Goal: Browse casually: Explore the website without a specific task or goal

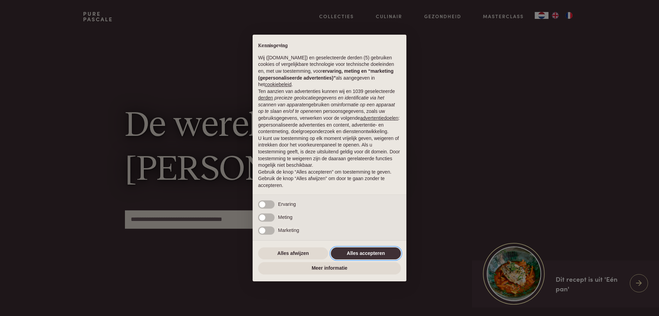
drag, startPoint x: 0, startPoint y: 0, endPoint x: 164, endPoint y: 213, distance: 268.5
click at [350, 253] on button "Alles accepteren" at bounding box center [366, 253] width 70 height 12
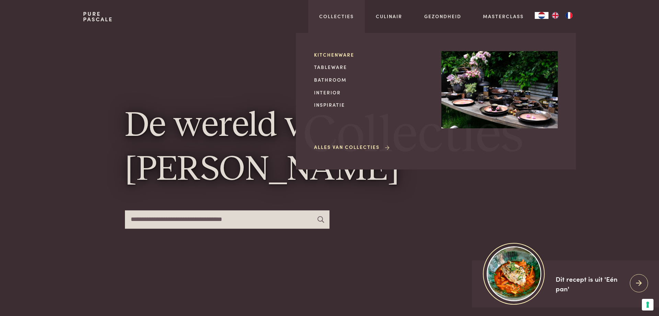
click at [319, 54] on link "Kitchenware" at bounding box center [372, 54] width 116 height 7
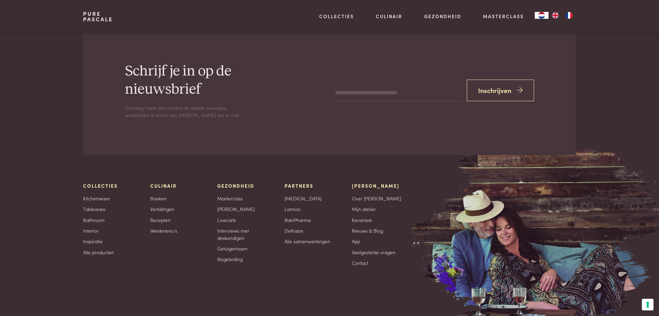
scroll to position [560, 0]
click at [93, 212] on link "Tableware" at bounding box center [94, 208] width 23 height 7
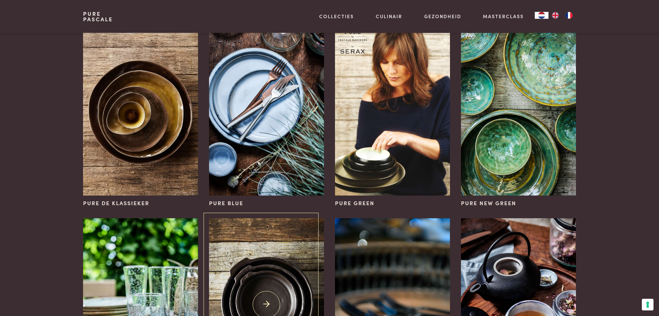
scroll to position [35, 0]
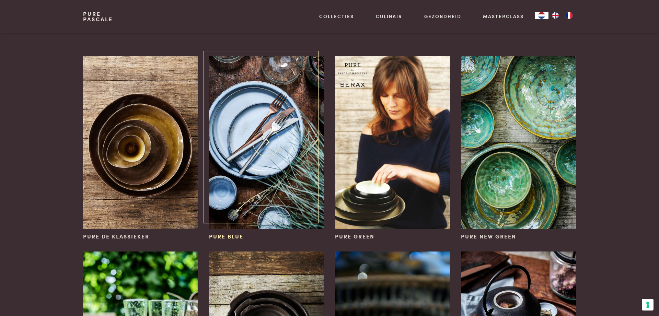
click at [232, 235] on span "Pure Blue" at bounding box center [226, 236] width 34 height 8
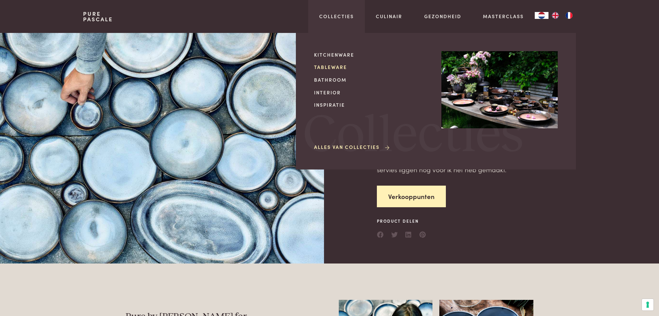
click at [335, 68] on link "Tableware" at bounding box center [372, 66] width 116 height 7
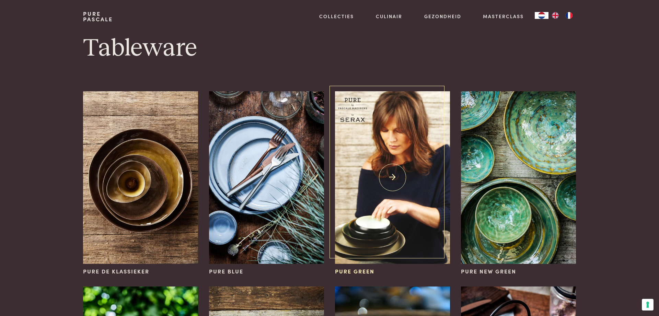
click at [373, 232] on img at bounding box center [392, 177] width 115 height 173
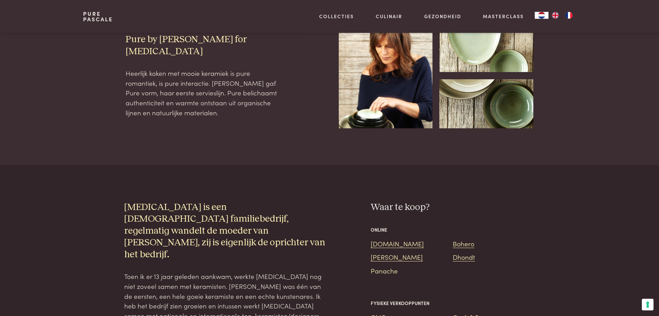
scroll to position [315, 0]
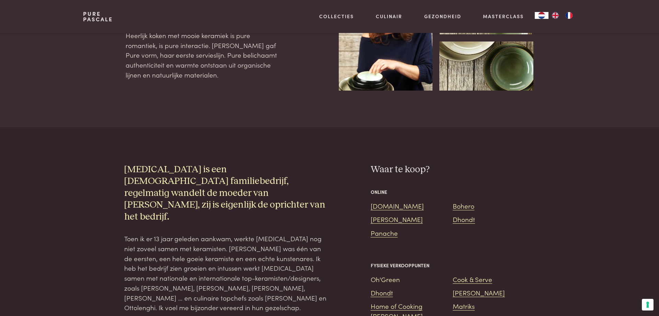
click at [383, 275] on link "Oh'Green" at bounding box center [385, 279] width 29 height 9
